Goal: Information Seeking & Learning: Learn about a topic

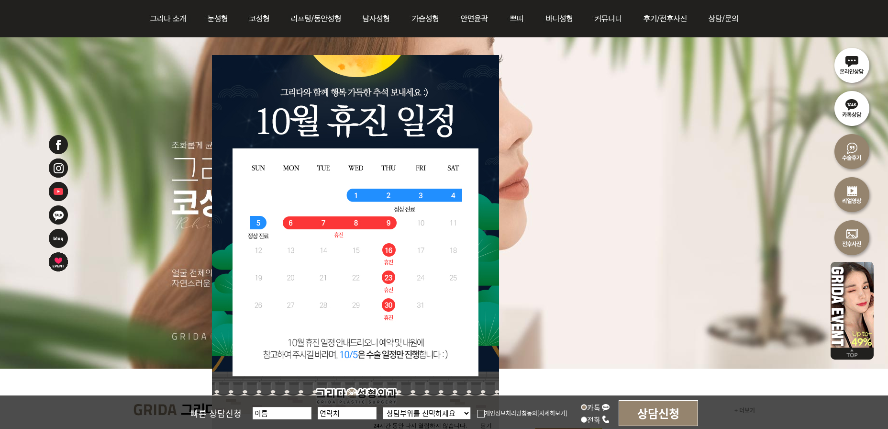
scroll to position [144, 0]
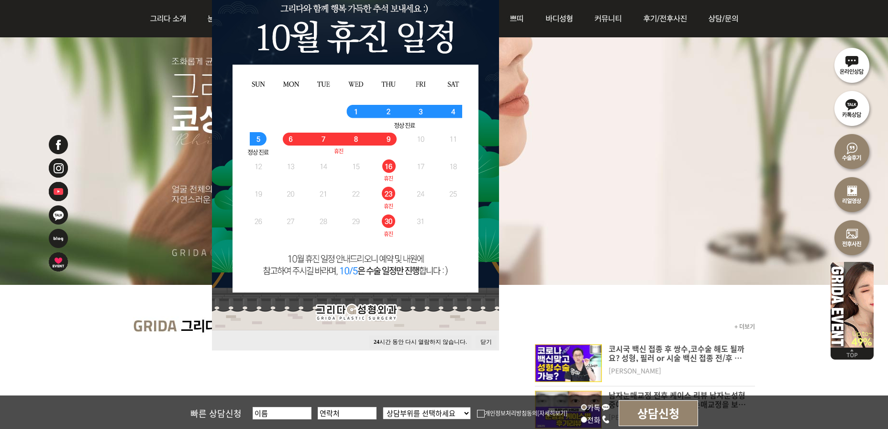
click at [482, 339] on button "닫기" at bounding box center [486, 341] width 21 height 13
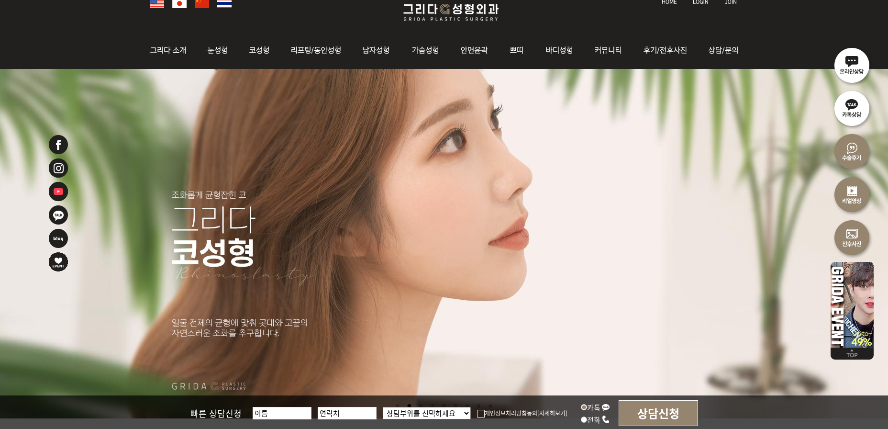
scroll to position [0, 0]
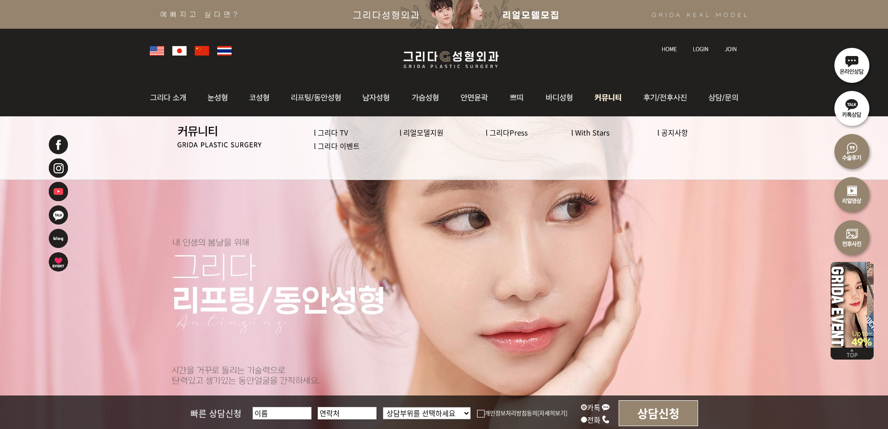
click at [332, 146] on link "l 그리다 이벤트" at bounding box center [337, 146] width 46 height 10
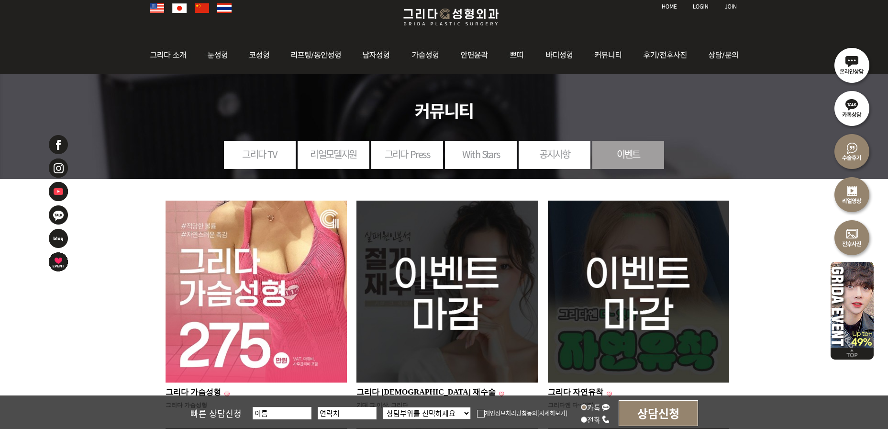
scroll to position [96, 0]
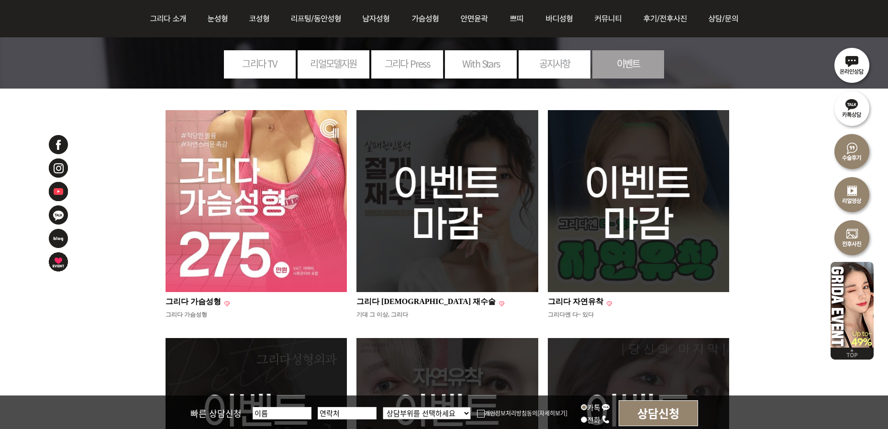
click at [289, 199] on img at bounding box center [257, 201] width 182 height 182
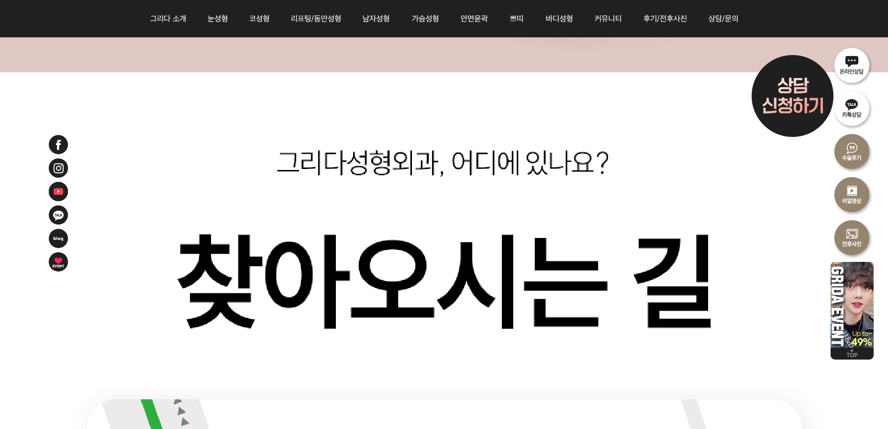
scroll to position [18275, 0]
